Goal: Task Accomplishment & Management: Complete application form

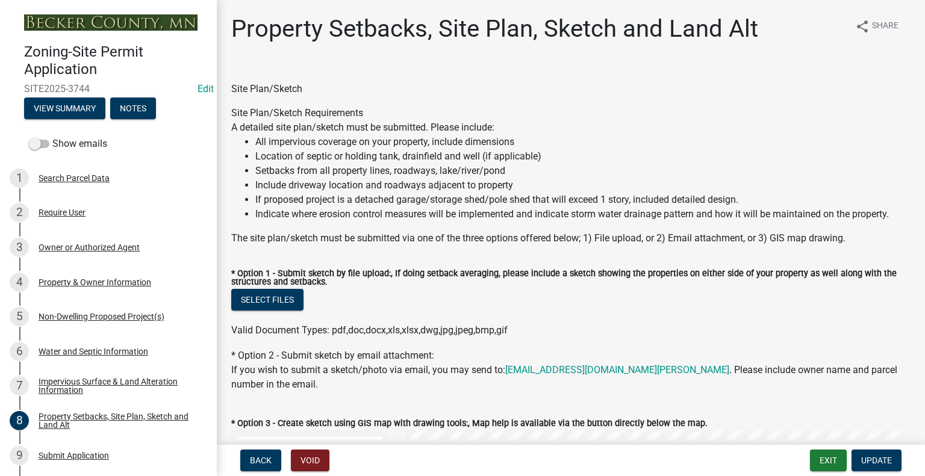
select select "7b13c63f-e699-4112-b373-98fbd28ec536"
select select "6985af9e-5d7a-475f-b5e2-9860e6a4c460"
select select "fd58f24c-a096-4195-863e-b494ea1fd324"
select select "12f785fb-c378-4b18-841c-21c73dc99083"
select select "e8ab2dc3-aa3f-46f3-9b4a-37eb25ad84af"
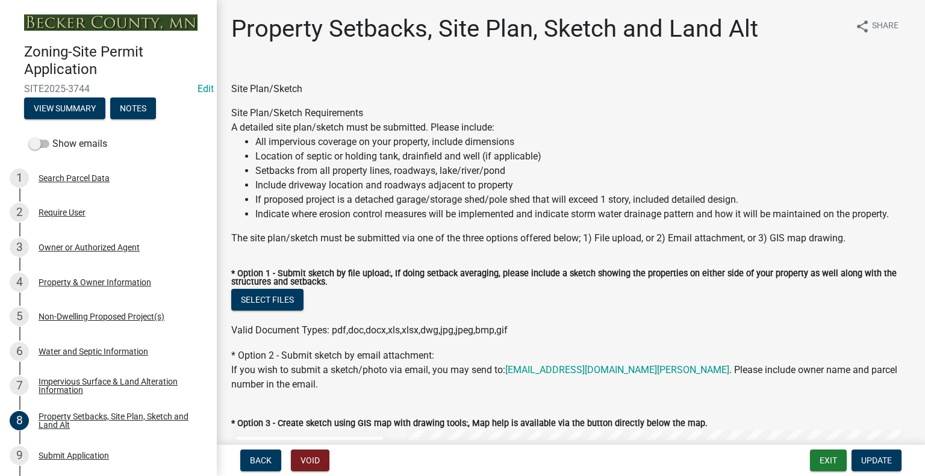
select select "27b2a8b4-abf6-463e-8c0c-7c5d2b4fe26f"
select select "b98836ba-4715-455d-97ab-be9a9df498a8"
select select "288143c3-cc30-40f5-bb2a-2522511345b2"
select select "133211ff-91ce-4a0a-9235-b48a7e2069a0"
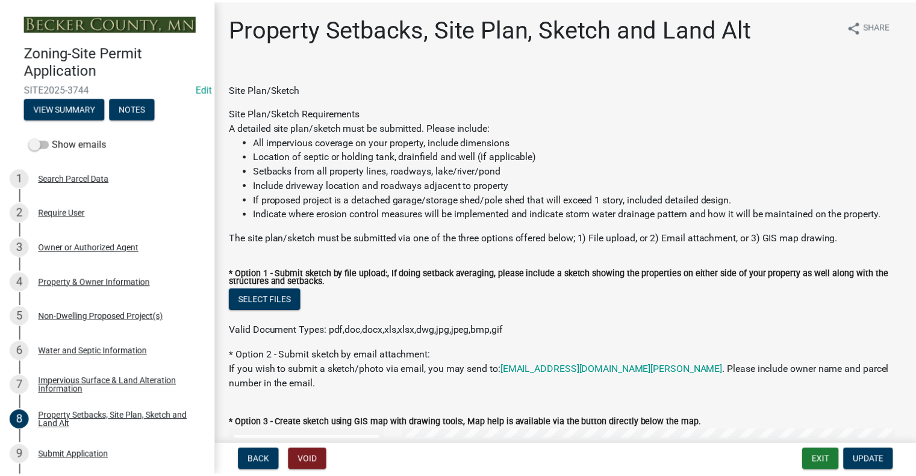
scroll to position [241, 0]
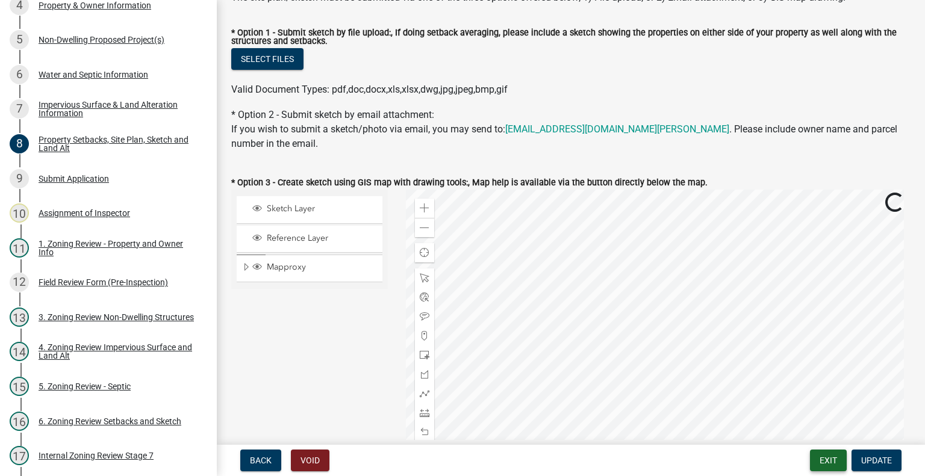
click at [835, 465] on button "Exit" at bounding box center [828, 461] width 37 height 22
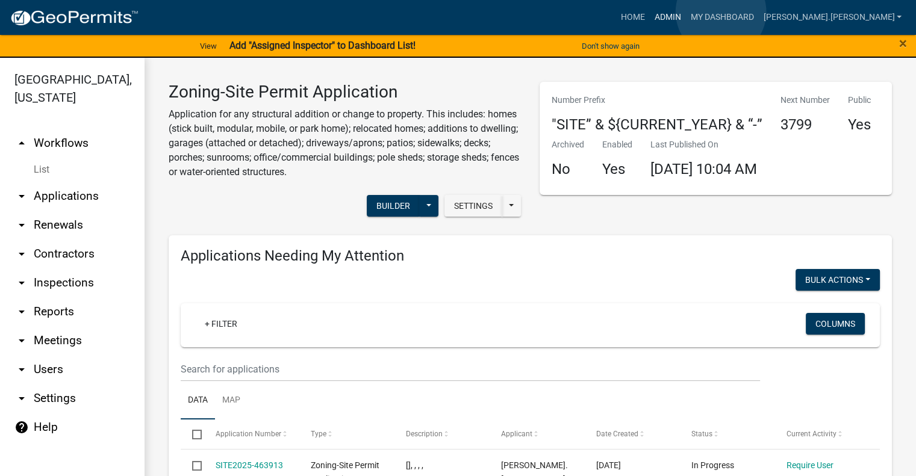
click at [685, 12] on link "Admin" at bounding box center [667, 17] width 36 height 23
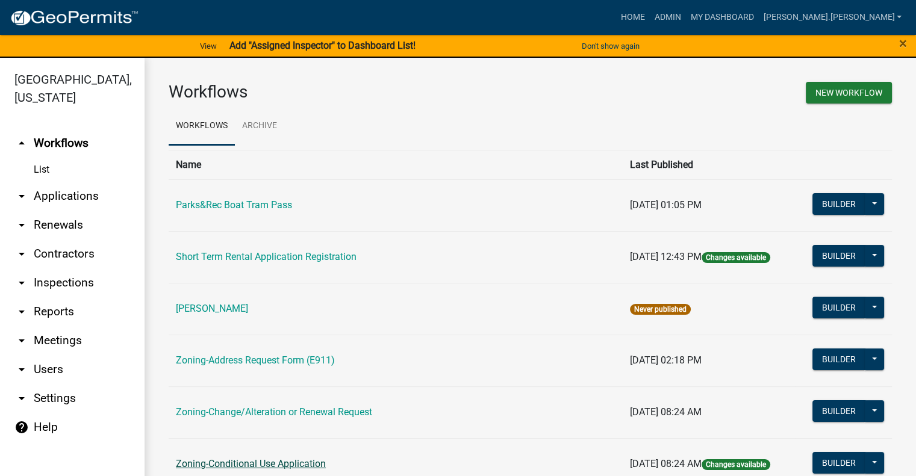
click at [299, 464] on link "Zoning-Conditional Use Application" at bounding box center [251, 463] width 150 height 11
